Goal: Download file/media

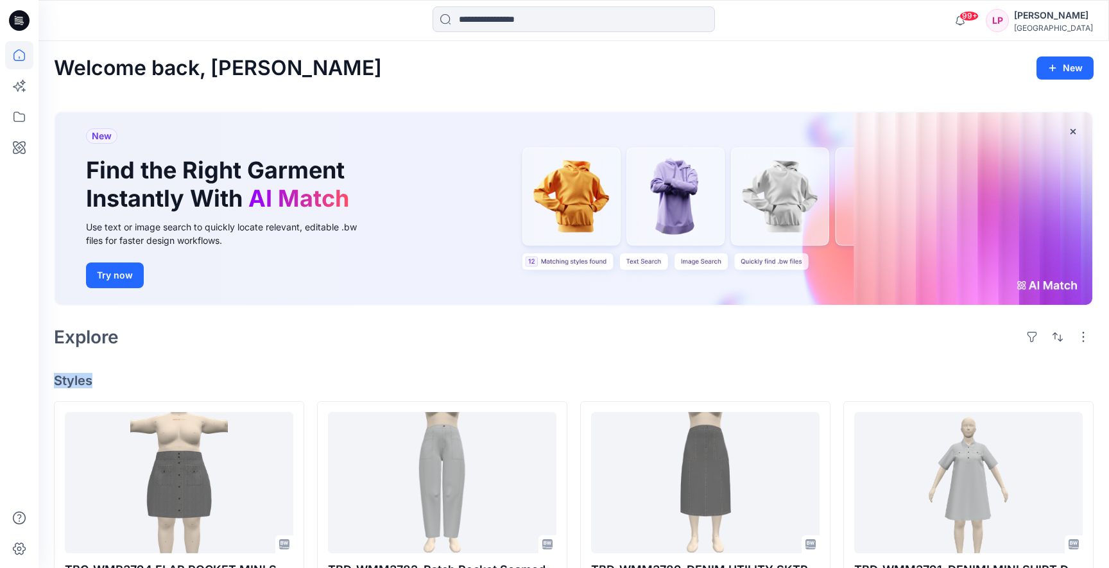
click at [366, 373] on div "Welcome back, [PERSON_NAME] New New Find the Right Garment Instantly With AI Ma…" at bounding box center [573, 575] width 1070 height 1068
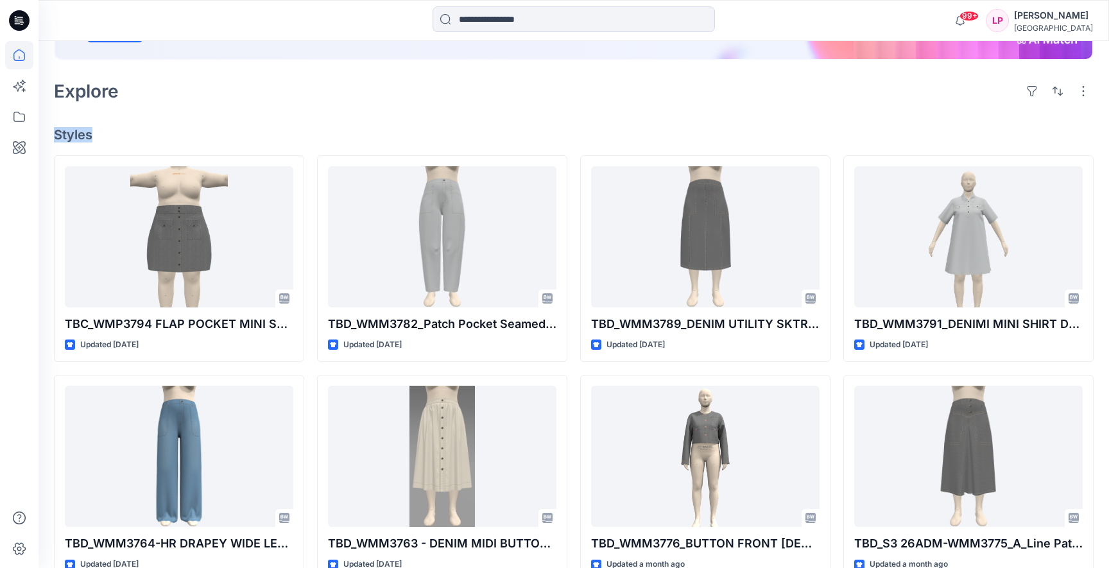
scroll to position [246, 0]
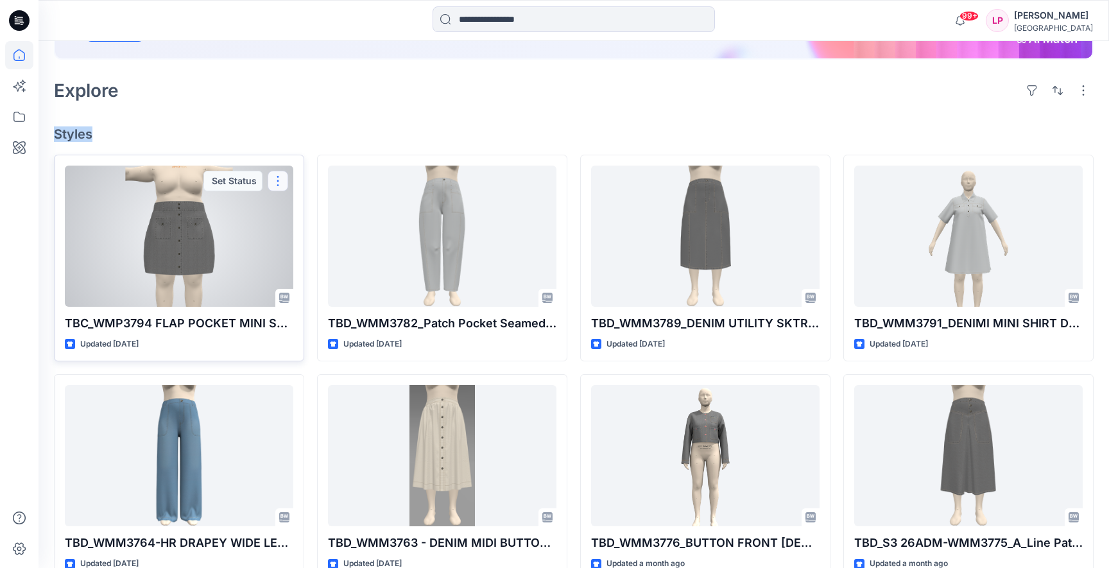
click at [283, 181] on button "button" at bounding box center [278, 181] width 21 height 21
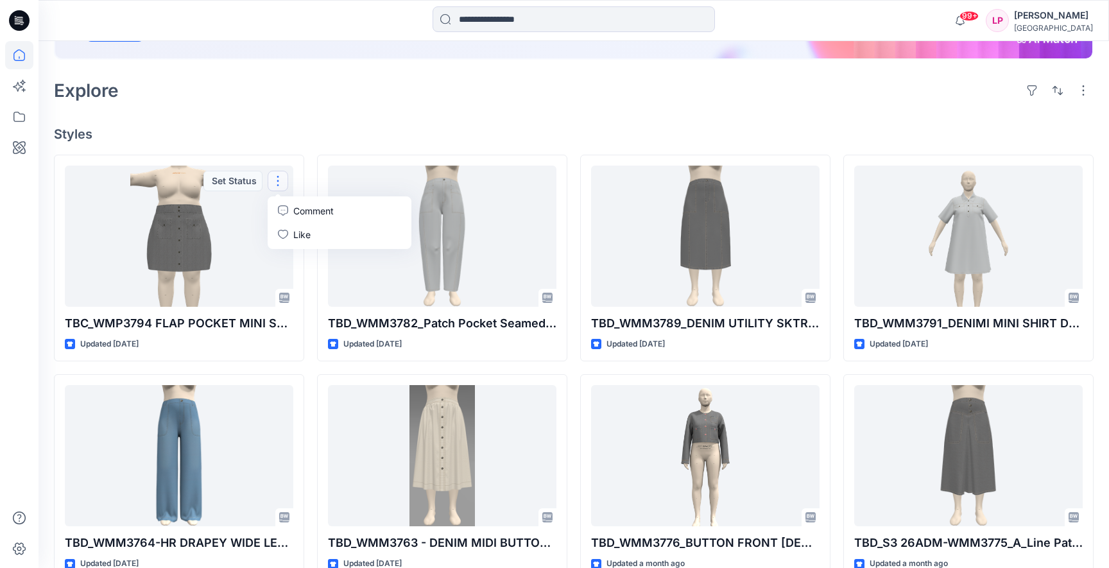
click at [371, 123] on div "Welcome back, [PERSON_NAME] New New Find the Right Garment Instantly With AI Ma…" at bounding box center [573, 329] width 1070 height 1068
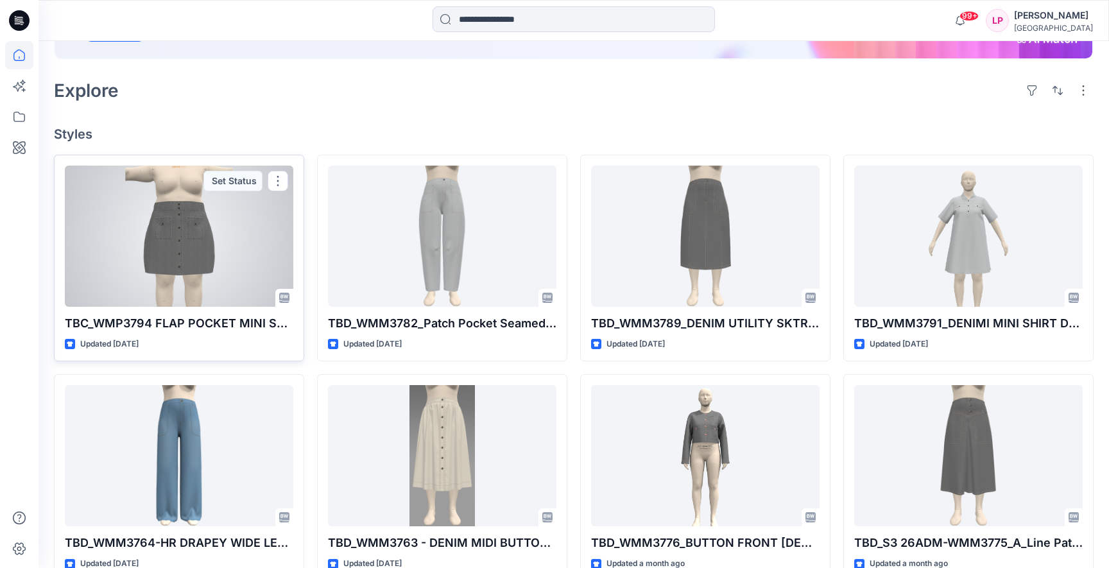
click at [250, 336] on div "TBC_WMP3794 FLAP POCKET MINI SKIRT [DATE] Updated [DATE] Set Status" at bounding box center [179, 258] width 250 height 207
click at [244, 326] on p "TBC_WMP3794 FLAP POCKET MINI SKIRT [DATE]" at bounding box center [179, 323] width 228 height 18
click at [243, 339] on div "Updated [DATE]" at bounding box center [179, 344] width 228 height 13
click at [283, 298] on icon at bounding box center [284, 298] width 10 height 10
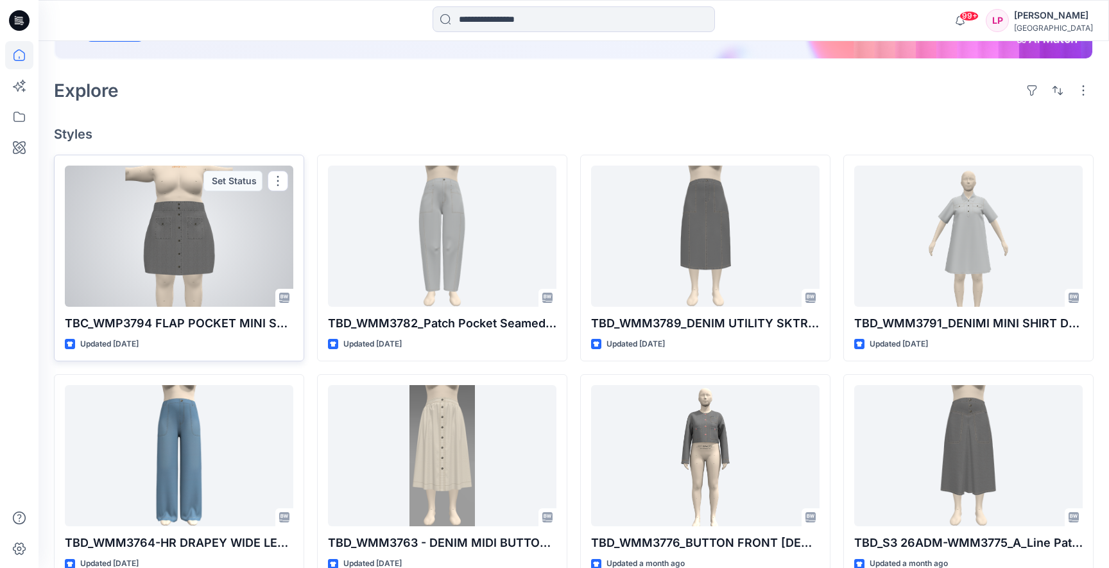
click at [282, 297] on icon at bounding box center [284, 298] width 10 height 10
click at [146, 355] on div "TBC_WMP3794 FLAP POCKET MINI SKIRT [DATE] Updated [DATE] Set Status" at bounding box center [179, 258] width 250 height 207
click at [139, 342] on p "Updated [DATE]" at bounding box center [109, 344] width 58 height 13
drag, startPoint x: 279, startPoint y: 180, endPoint x: 269, endPoint y: 175, distance: 11.5
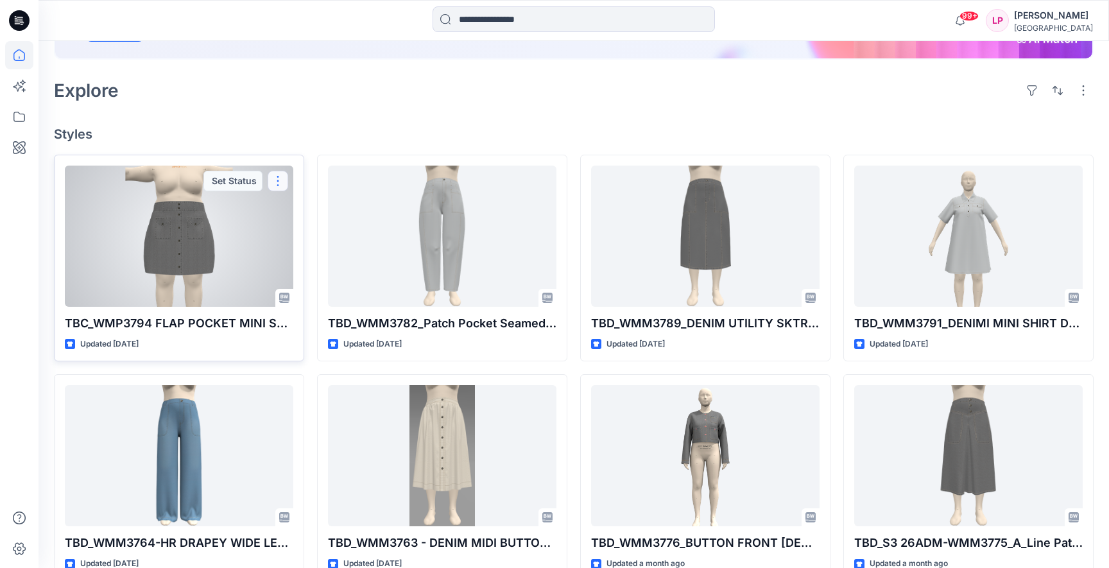
click at [279, 180] on button "button" at bounding box center [278, 181] width 21 height 21
click at [183, 269] on div at bounding box center [179, 236] width 228 height 141
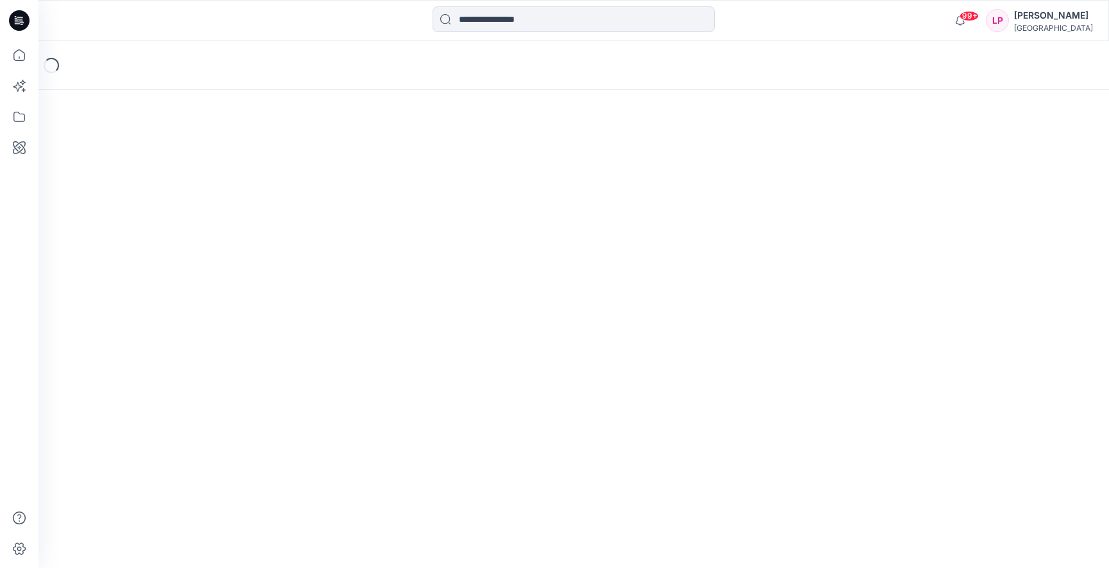
drag, startPoint x: 183, startPoint y: 269, endPoint x: 190, endPoint y: 267, distance: 7.5
click at [183, 269] on div "Loading..." at bounding box center [573, 304] width 1070 height 527
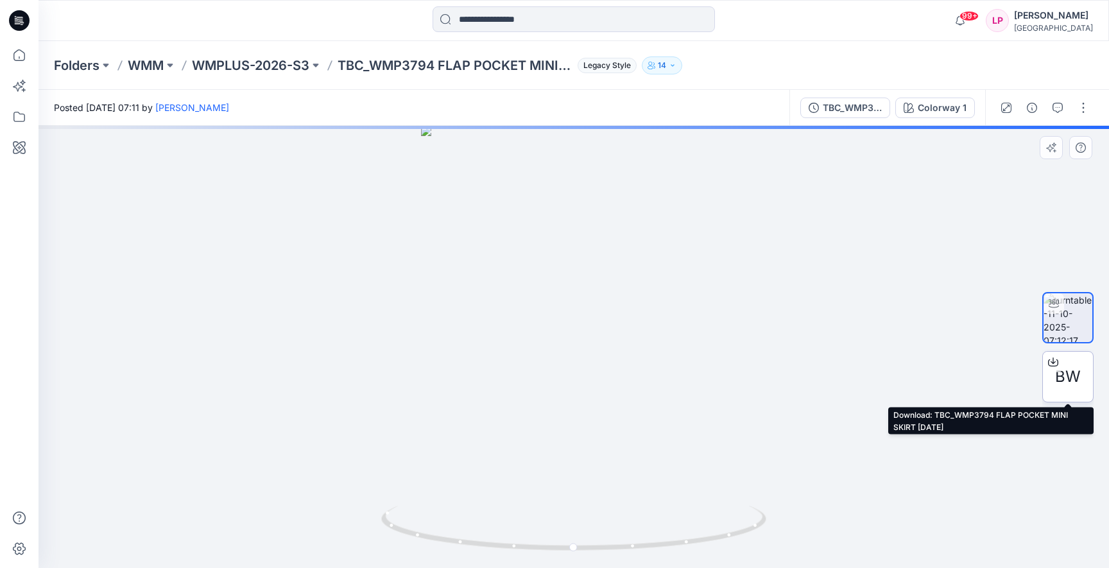
click at [1063, 367] on div "BW" at bounding box center [1067, 376] width 51 height 51
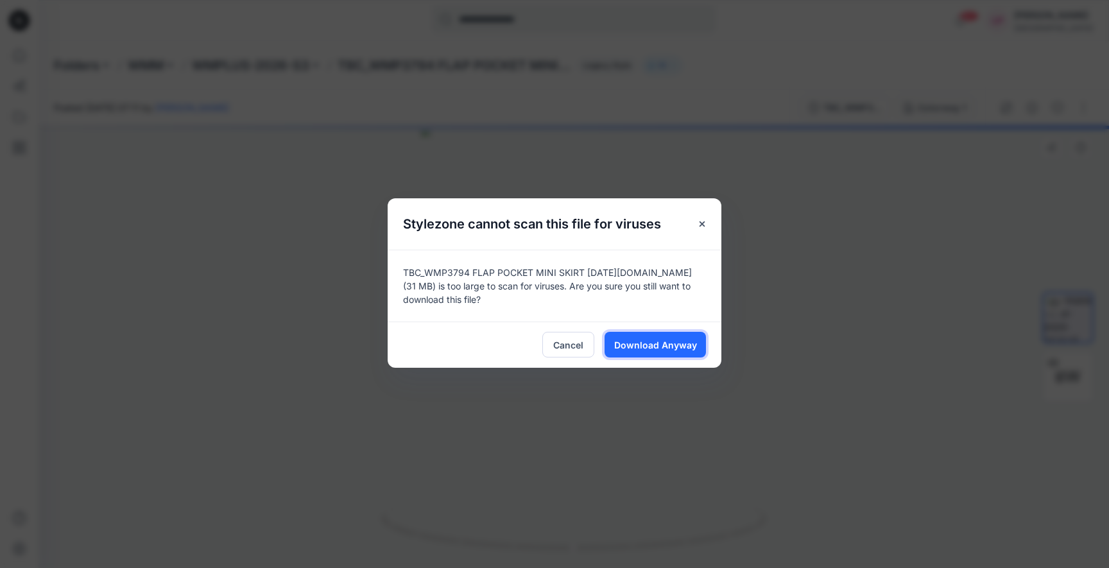
click at [646, 346] on span "Download Anyway" at bounding box center [655, 344] width 83 height 13
